Goal: Task Accomplishment & Management: Use online tool/utility

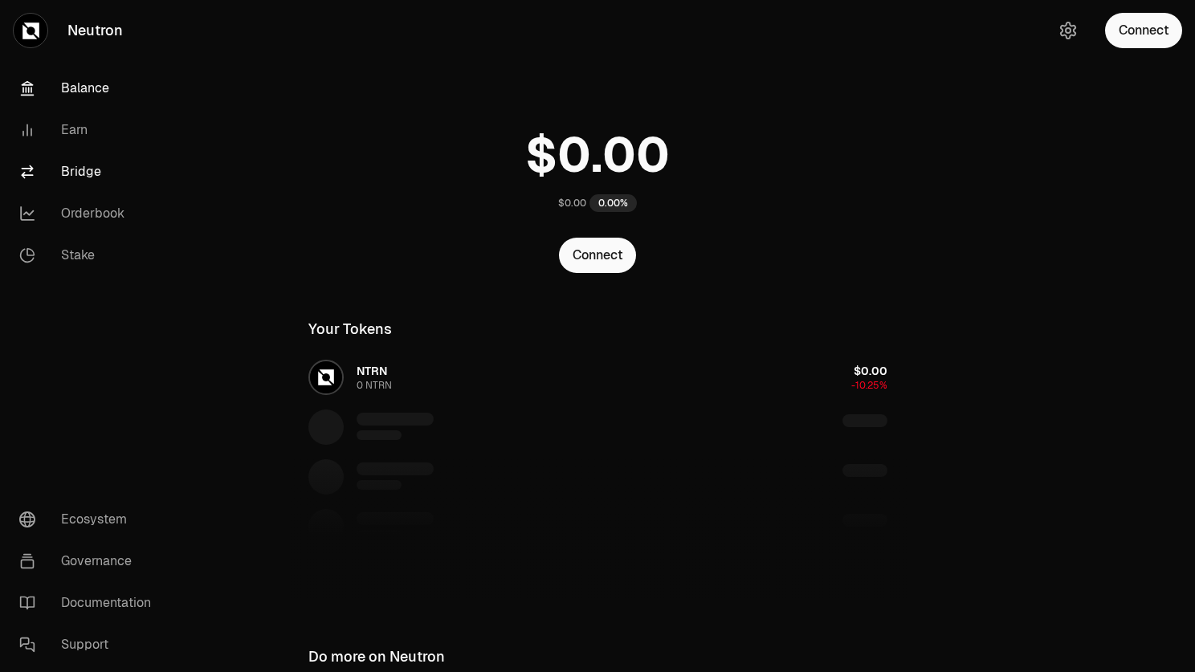
click at [79, 173] on link "Bridge" at bounding box center [89, 172] width 167 height 42
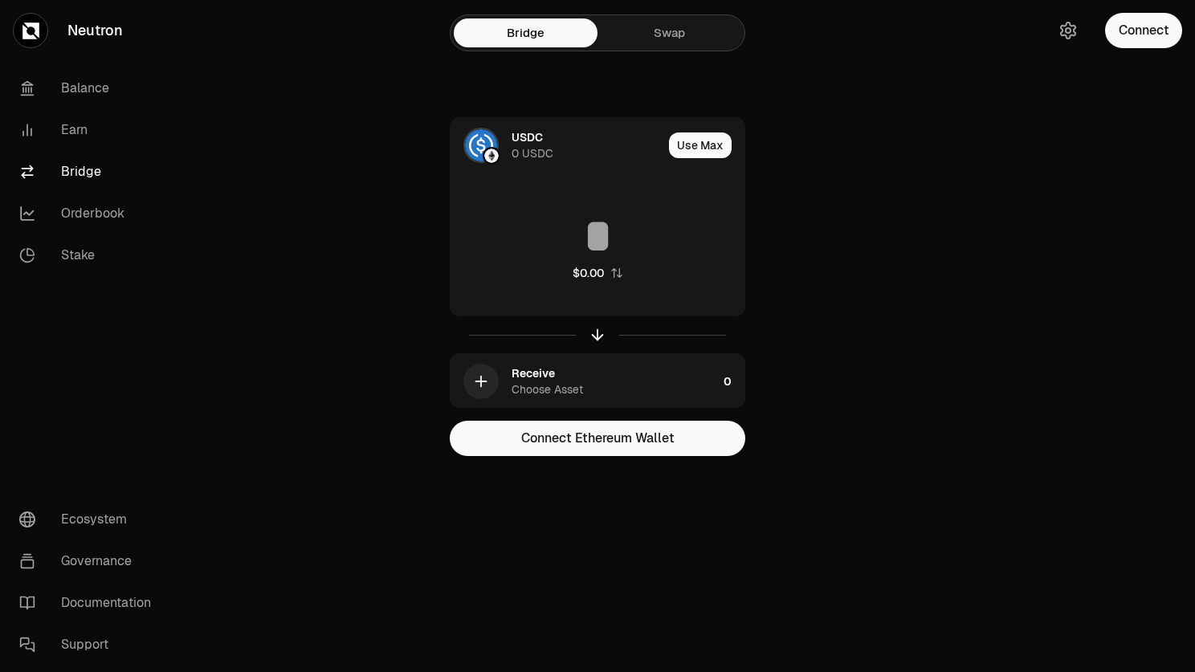
click at [677, 34] on link "Swap" at bounding box center [669, 32] width 144 height 29
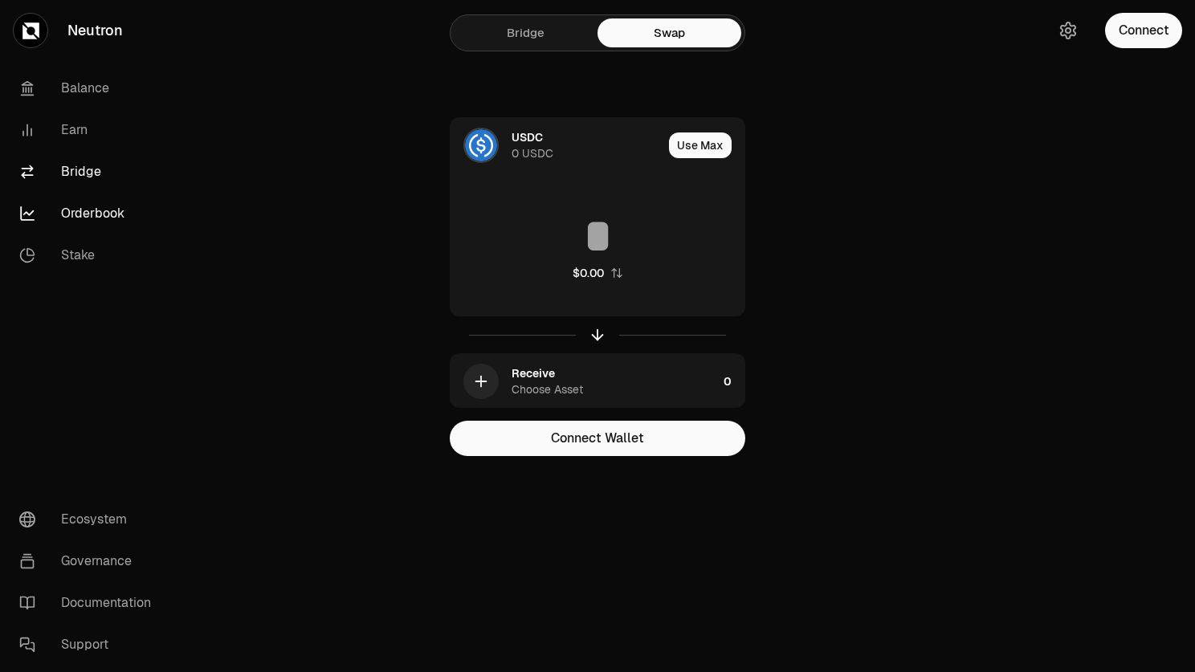
click at [83, 215] on link "Orderbook" at bounding box center [89, 214] width 167 height 42
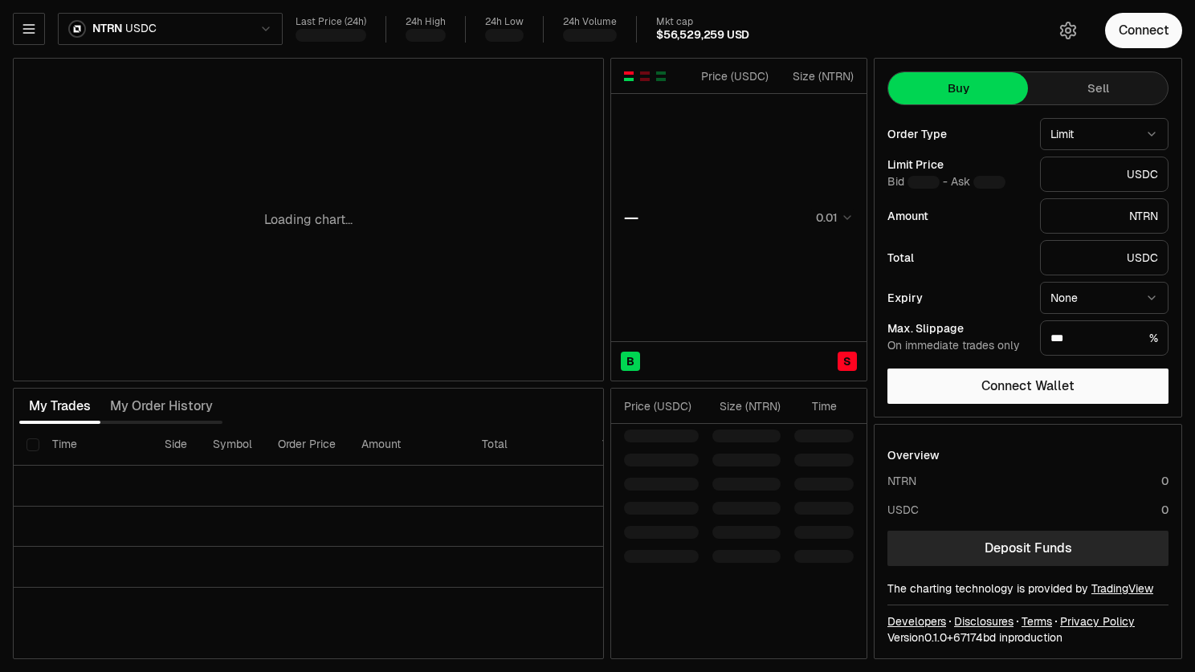
type input "********"
